Goal: Transaction & Acquisition: Purchase product/service

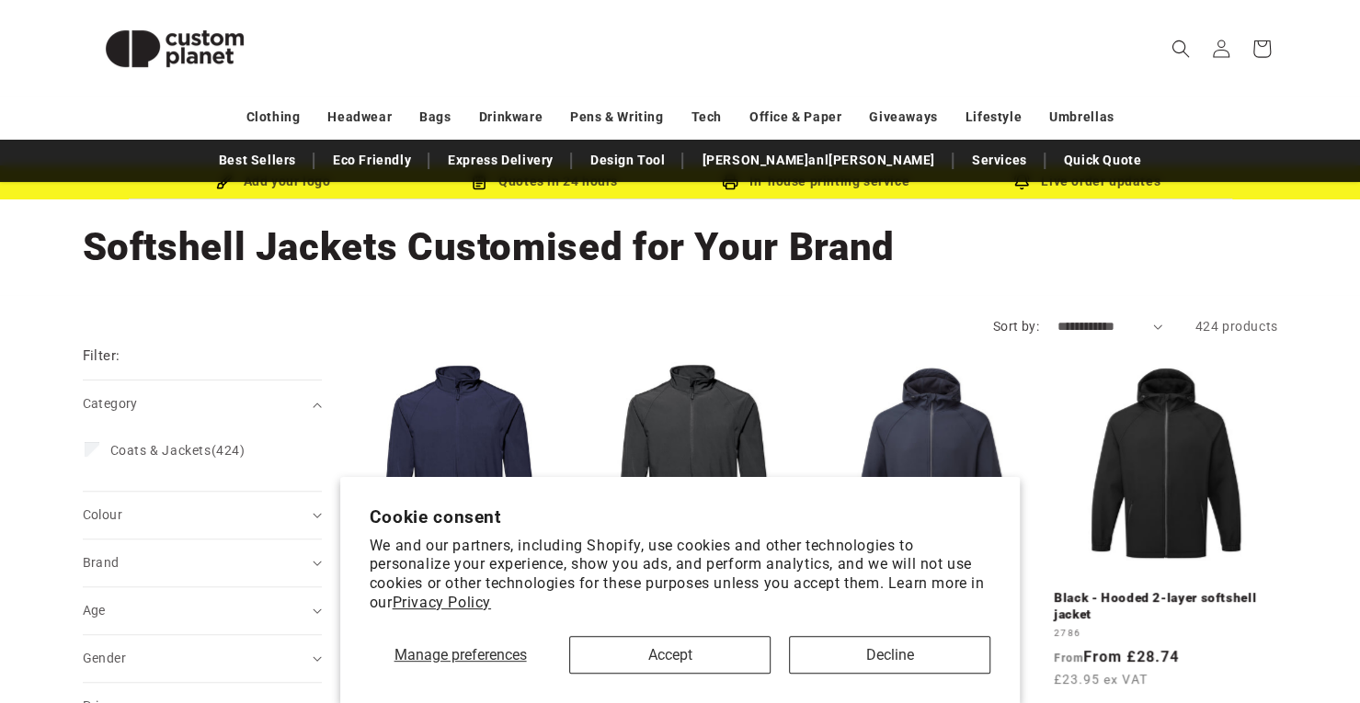
scroll to position [92, 0]
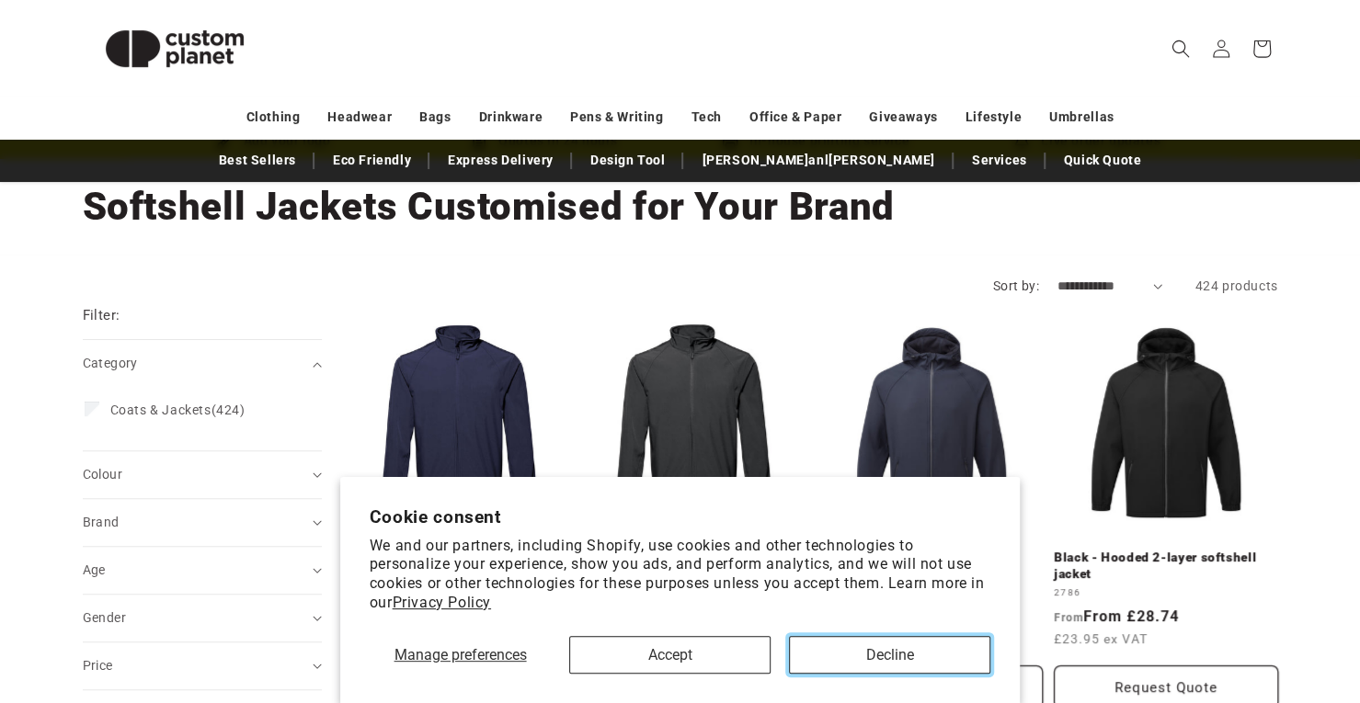
click at [848, 663] on button "Decline" at bounding box center [889, 655] width 201 height 38
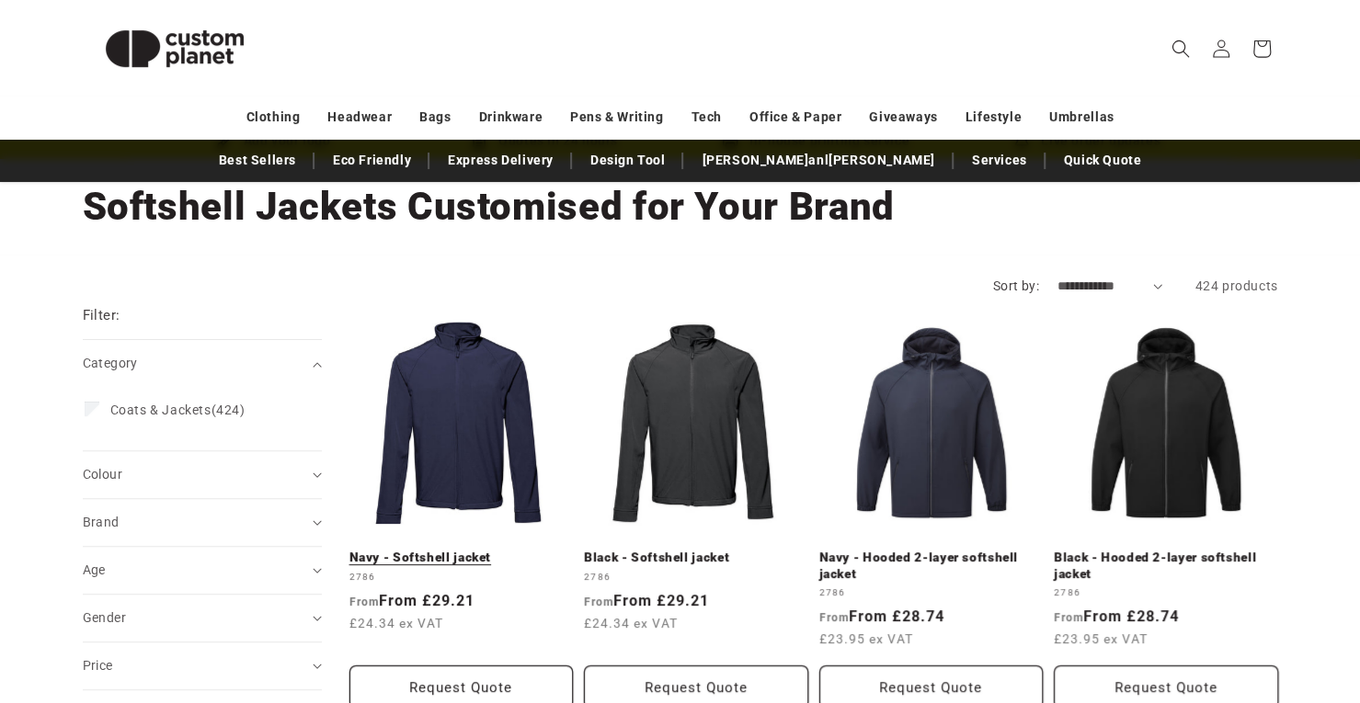
click at [493, 550] on link "Navy - Softshell jacket" at bounding box center [461, 558] width 224 height 17
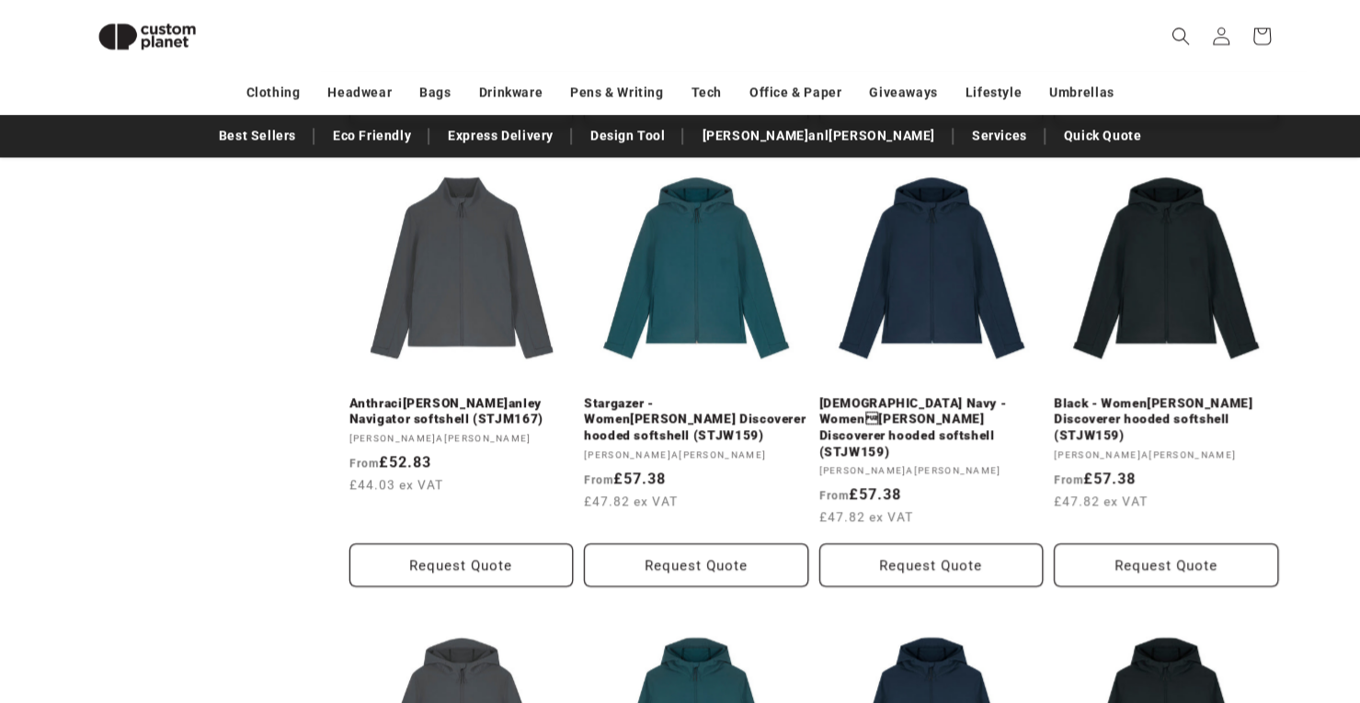
scroll to position [1906, 0]
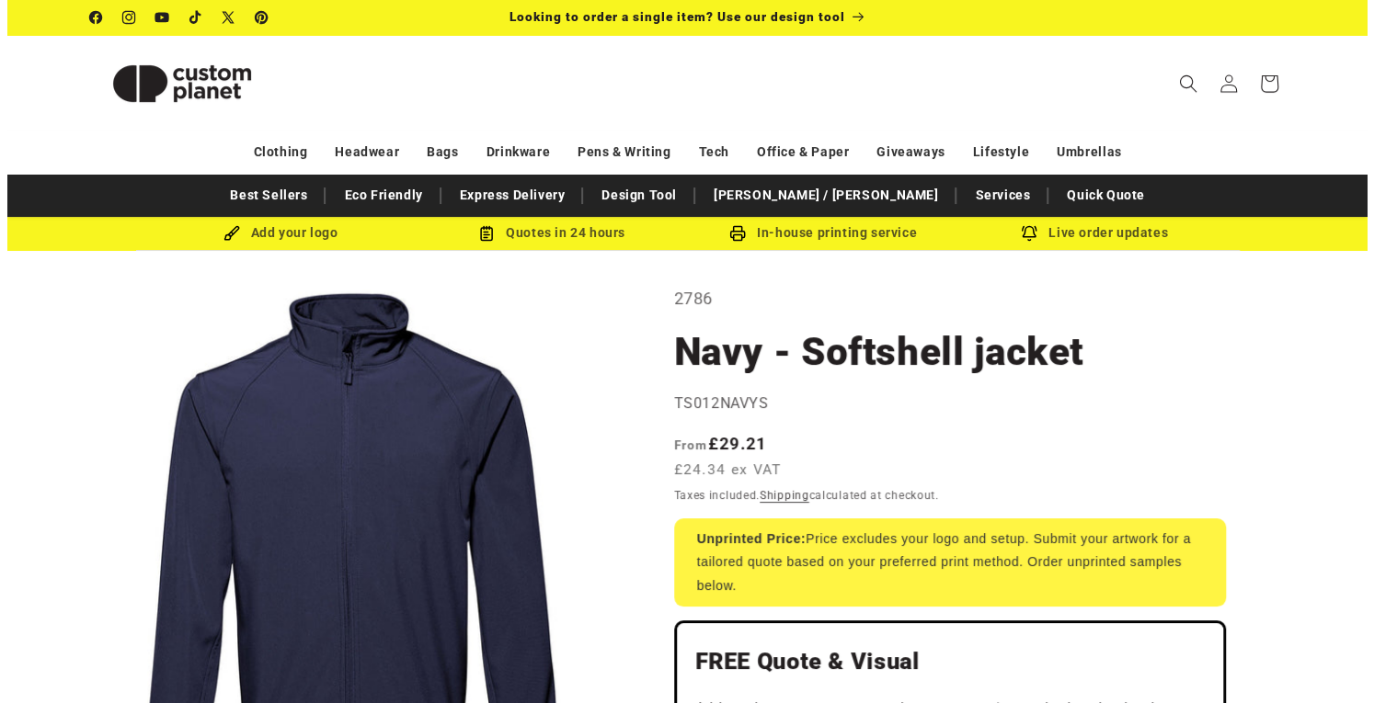
scroll to position [92, 0]
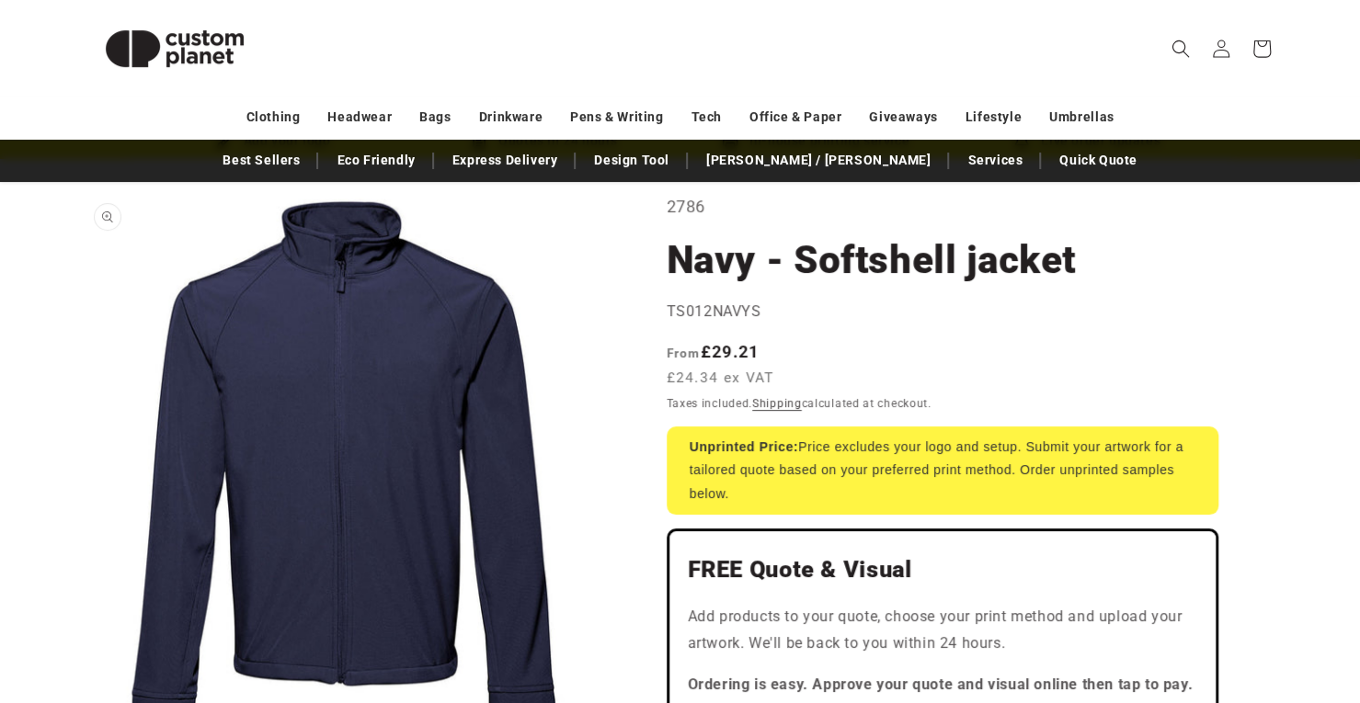
drag, startPoint x: 469, startPoint y: 361, endPoint x: 291, endPoint y: 385, distance: 180.0
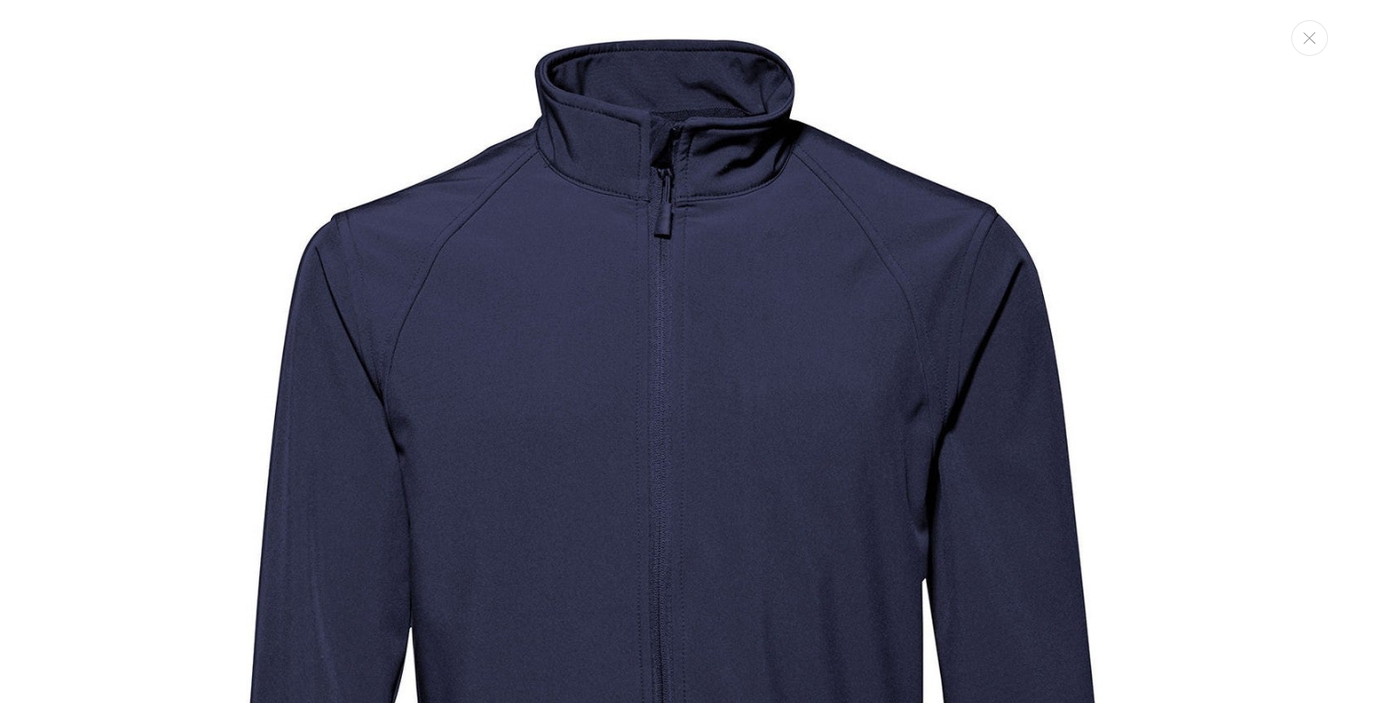
scroll to position [18, 0]
